Goal: Find specific page/section: Find specific page/section

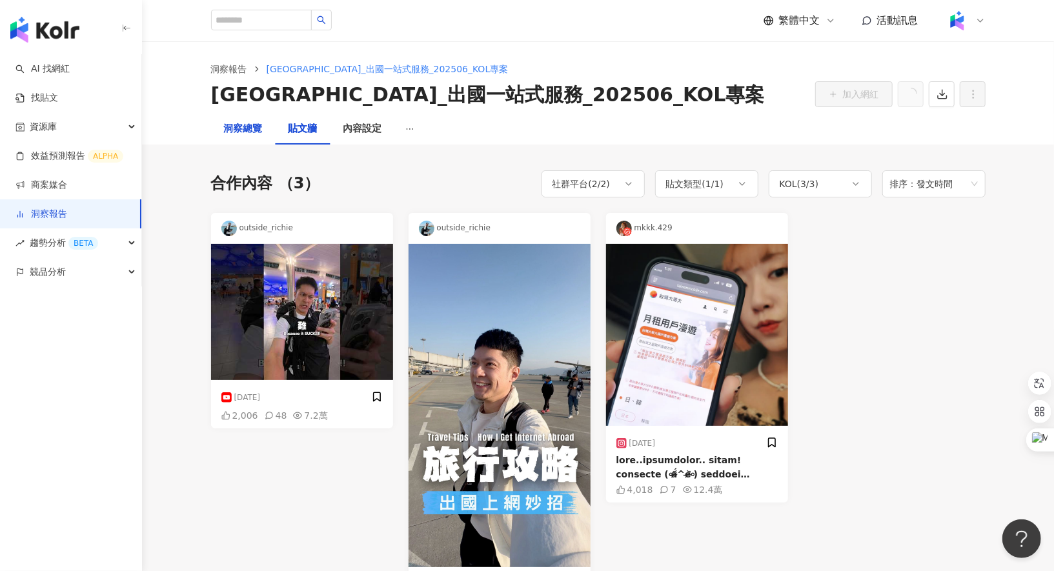
click at [244, 130] on div "洞察總覽" at bounding box center [243, 128] width 39 height 15
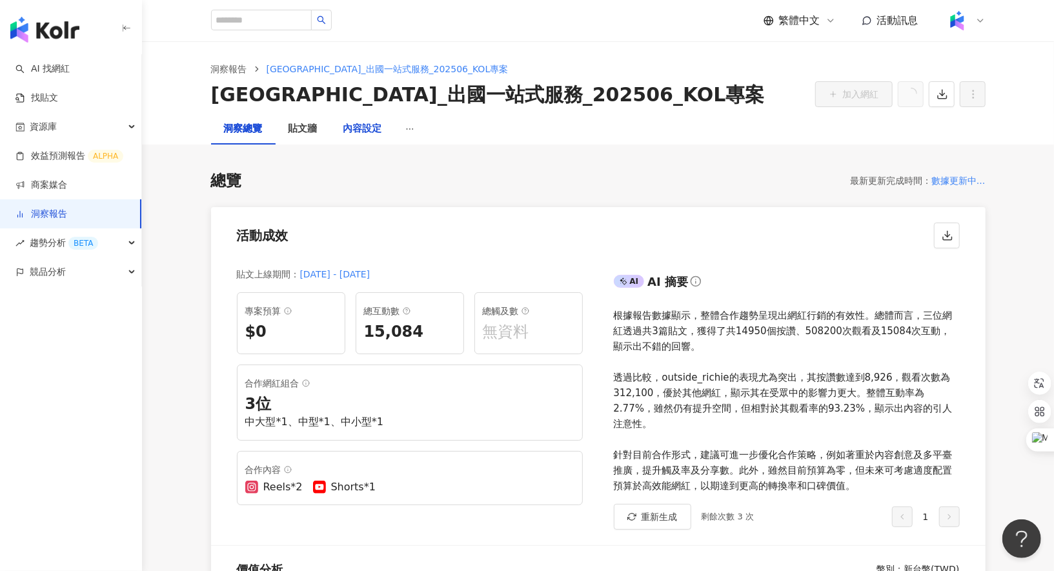
click at [360, 126] on div "內容設定" at bounding box center [362, 128] width 39 height 15
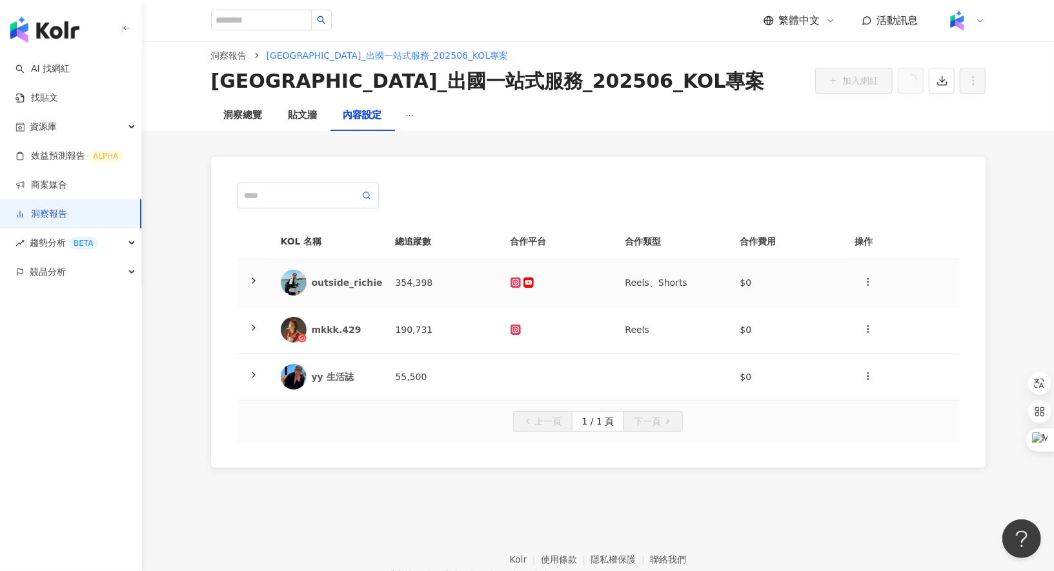
scroll to position [18, 0]
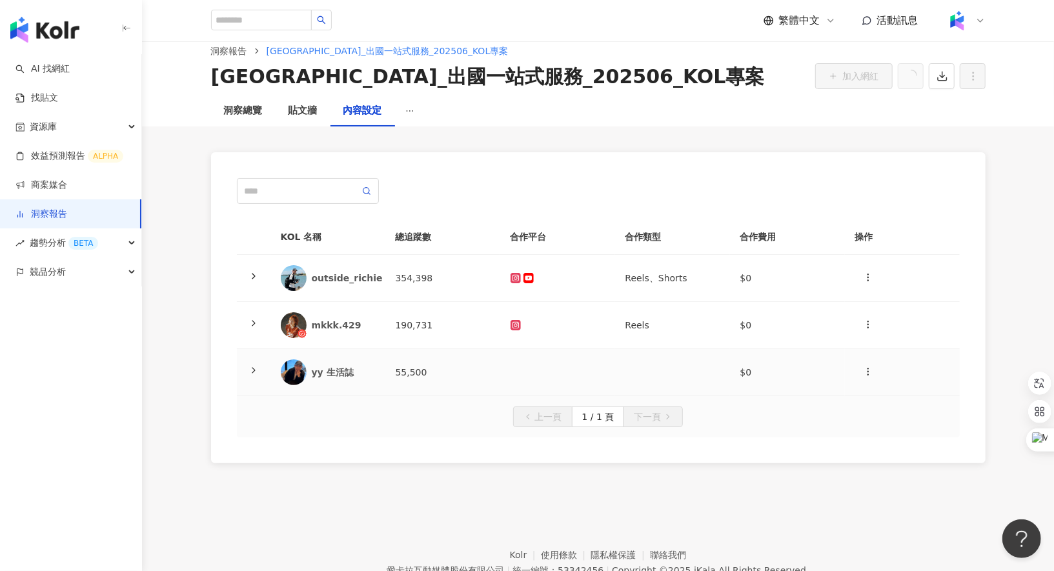
click at [332, 370] on div "yy 生活誌" at bounding box center [343, 372] width 63 height 13
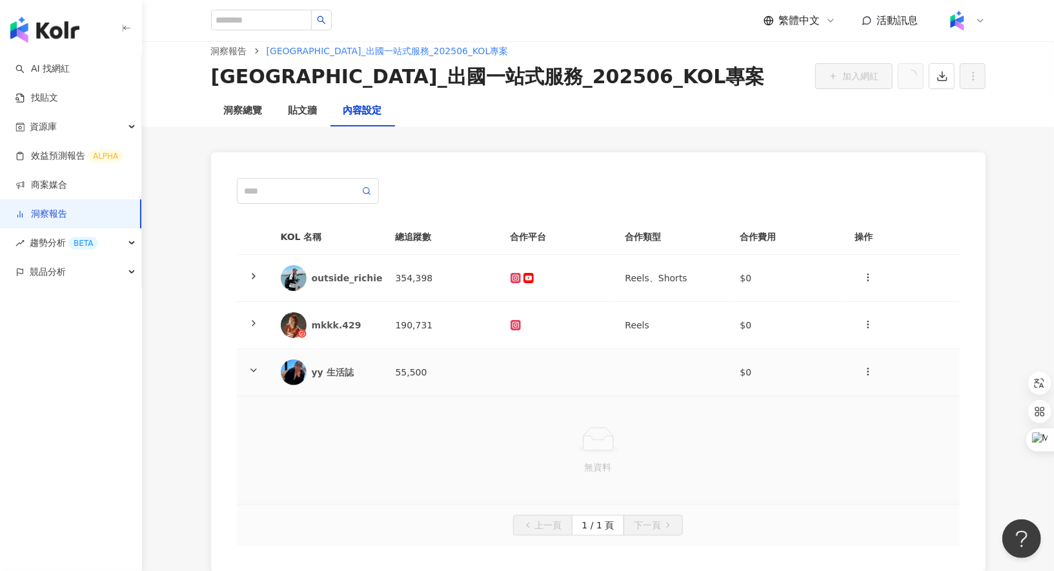
click at [332, 370] on div "yy 生活誌" at bounding box center [343, 372] width 63 height 13
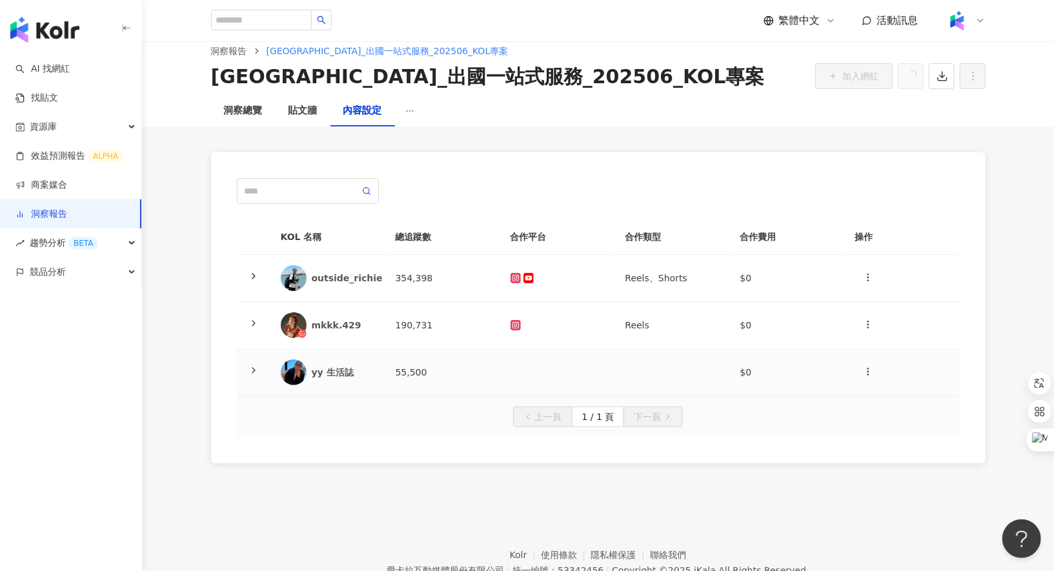
click at [292, 365] on img at bounding box center [294, 372] width 26 height 26
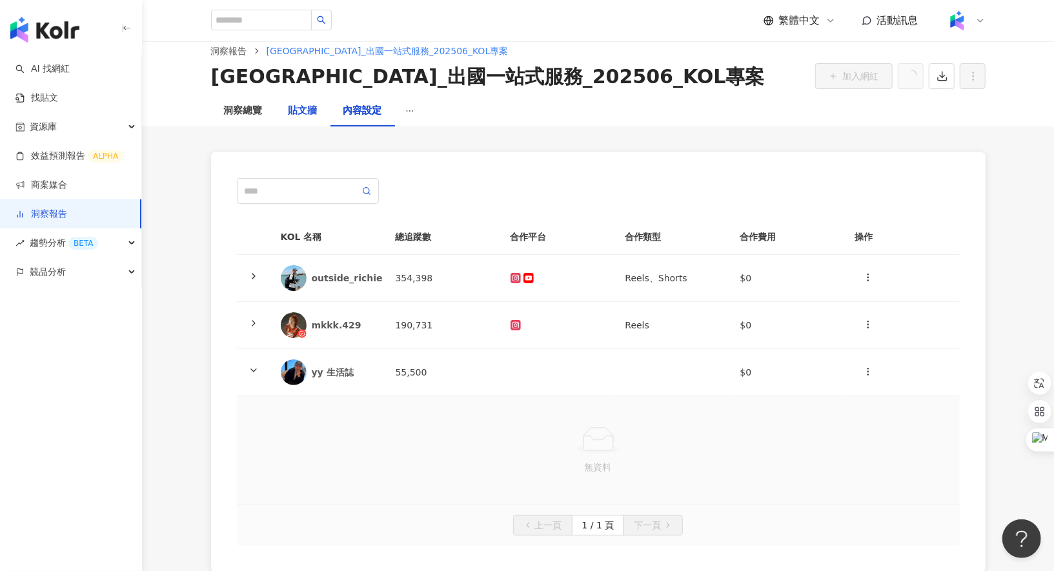
click at [308, 114] on div "貼文牆" at bounding box center [302, 110] width 29 height 15
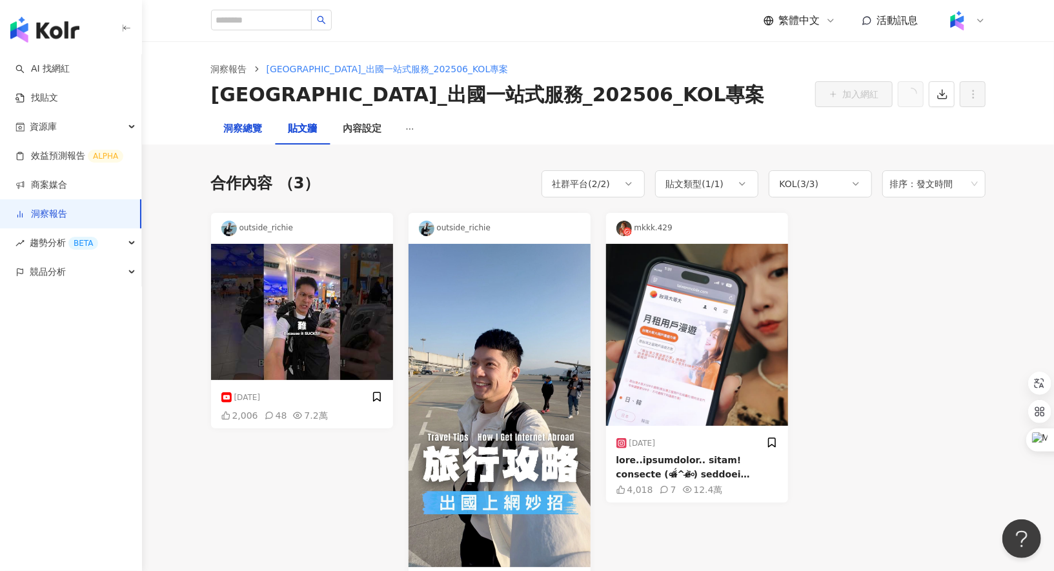
click at [247, 124] on div "洞察總覽" at bounding box center [243, 128] width 39 height 15
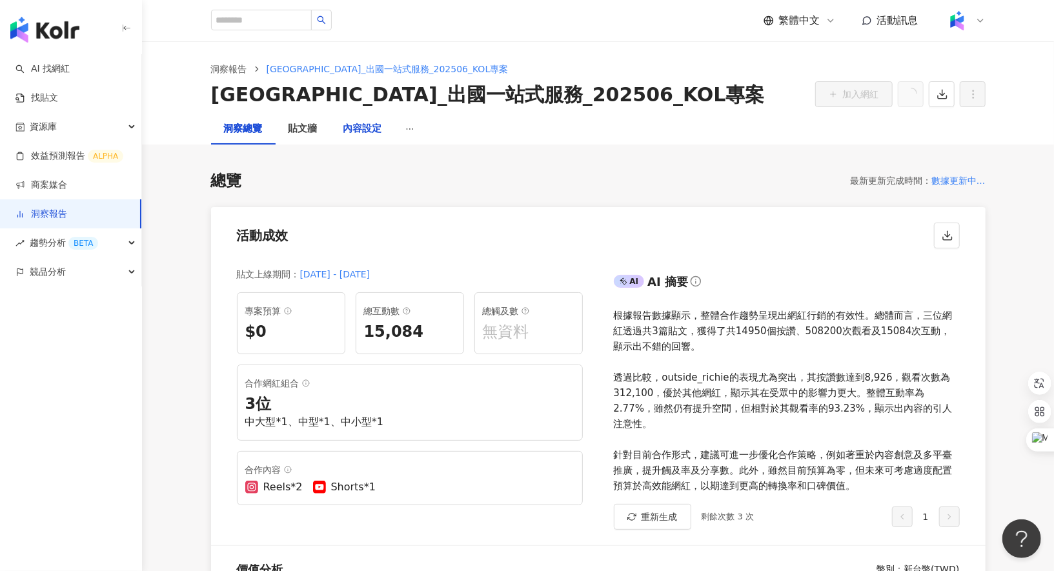
click at [370, 133] on div "內容設定" at bounding box center [362, 128] width 39 height 15
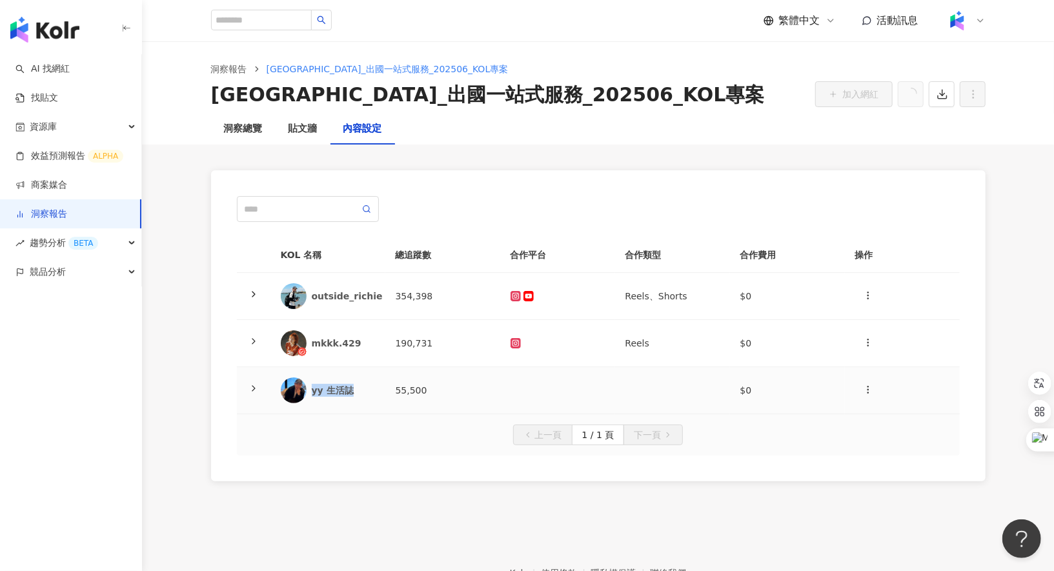
drag, startPoint x: 348, startPoint y: 386, endPoint x: 310, endPoint y: 392, distance: 38.5
click at [310, 392] on div "yy 生活誌" at bounding box center [328, 391] width 94 height 26
copy div "yy 生活誌"
click at [319, 70] on span "[GEOGRAPHIC_DATA]_出國一站式服務_202506_KOL專案" at bounding box center [388, 69] width 242 height 10
click at [253, 122] on div "洞察總覽" at bounding box center [243, 128] width 39 height 15
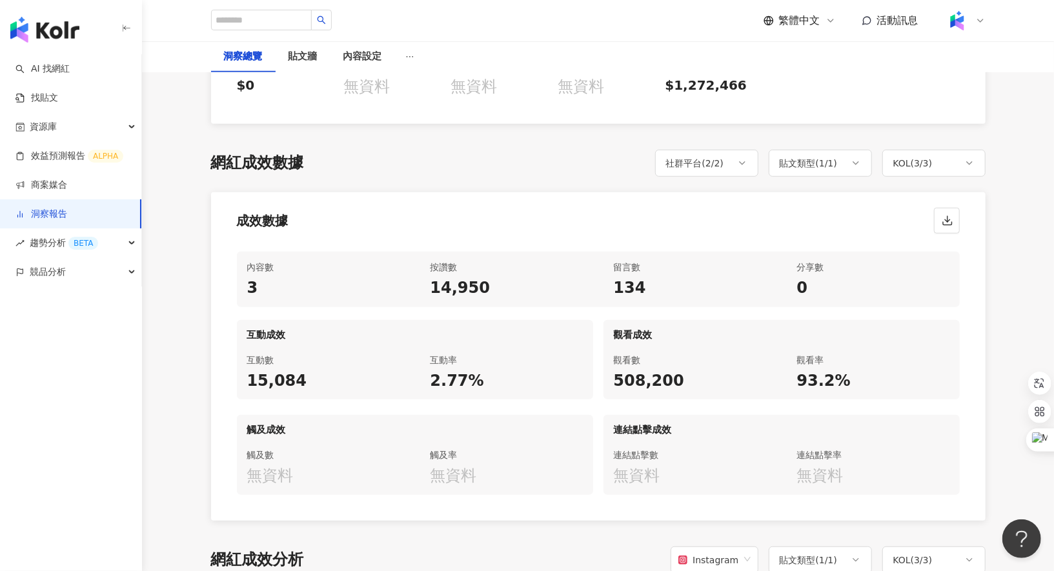
scroll to position [276, 0]
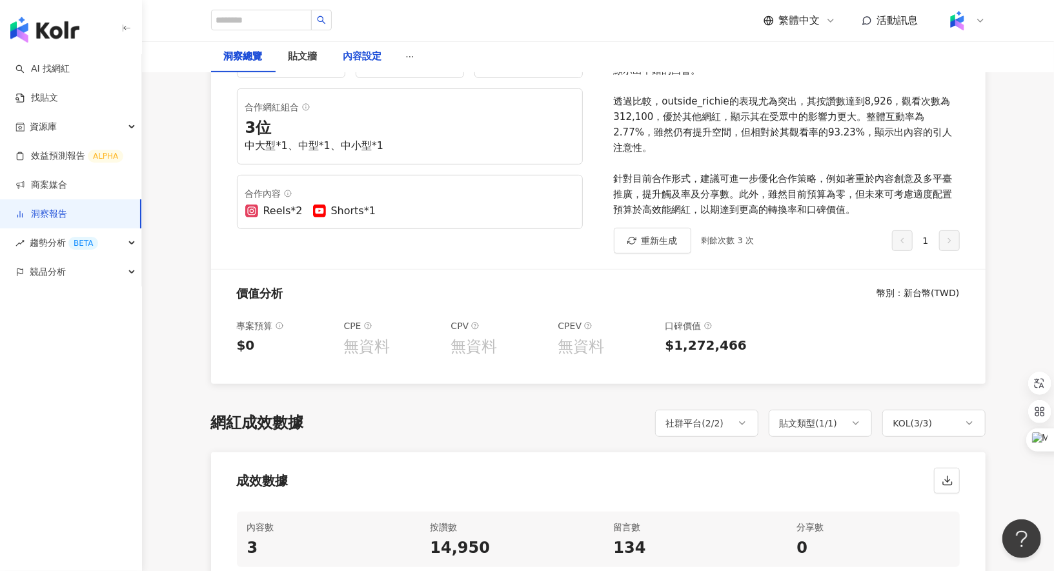
click at [365, 54] on div "內容設定" at bounding box center [362, 56] width 39 height 15
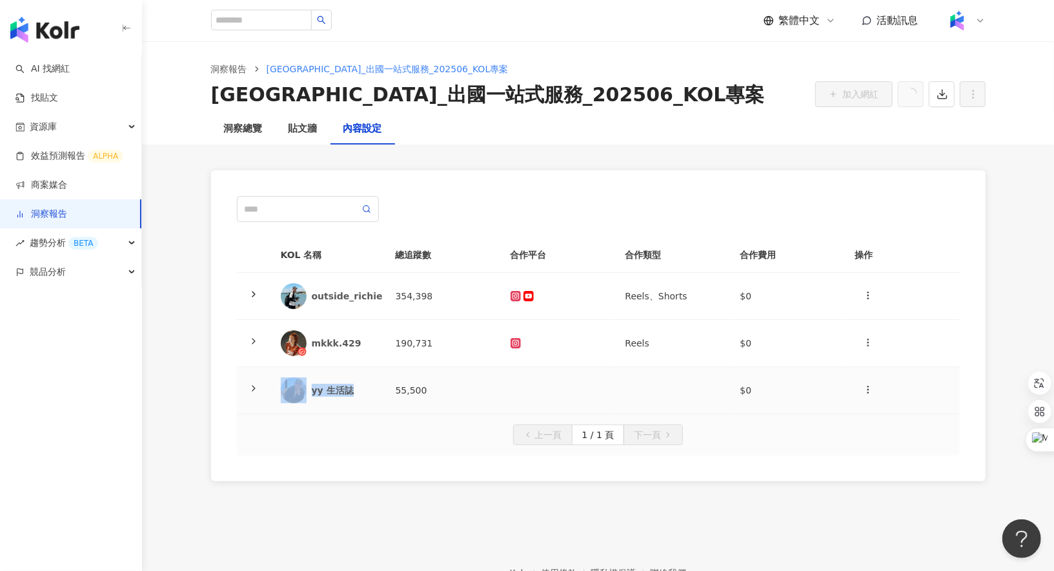
drag, startPoint x: 356, startPoint y: 392, endPoint x: 308, endPoint y: 392, distance: 47.8
click at [308, 392] on div "yy 生活誌" at bounding box center [328, 391] width 94 height 26
copy div "yy 生活誌"
click at [269, 23] on input "search" at bounding box center [261, 20] width 101 height 21
paste input "******"
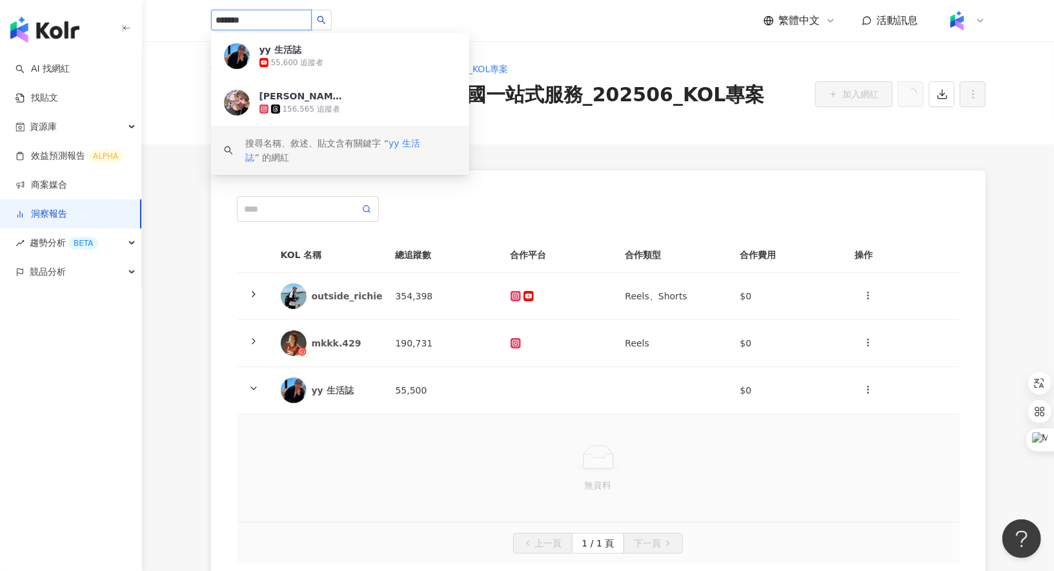
type input "******"
